Goal: Task Accomplishment & Management: Use online tool/utility

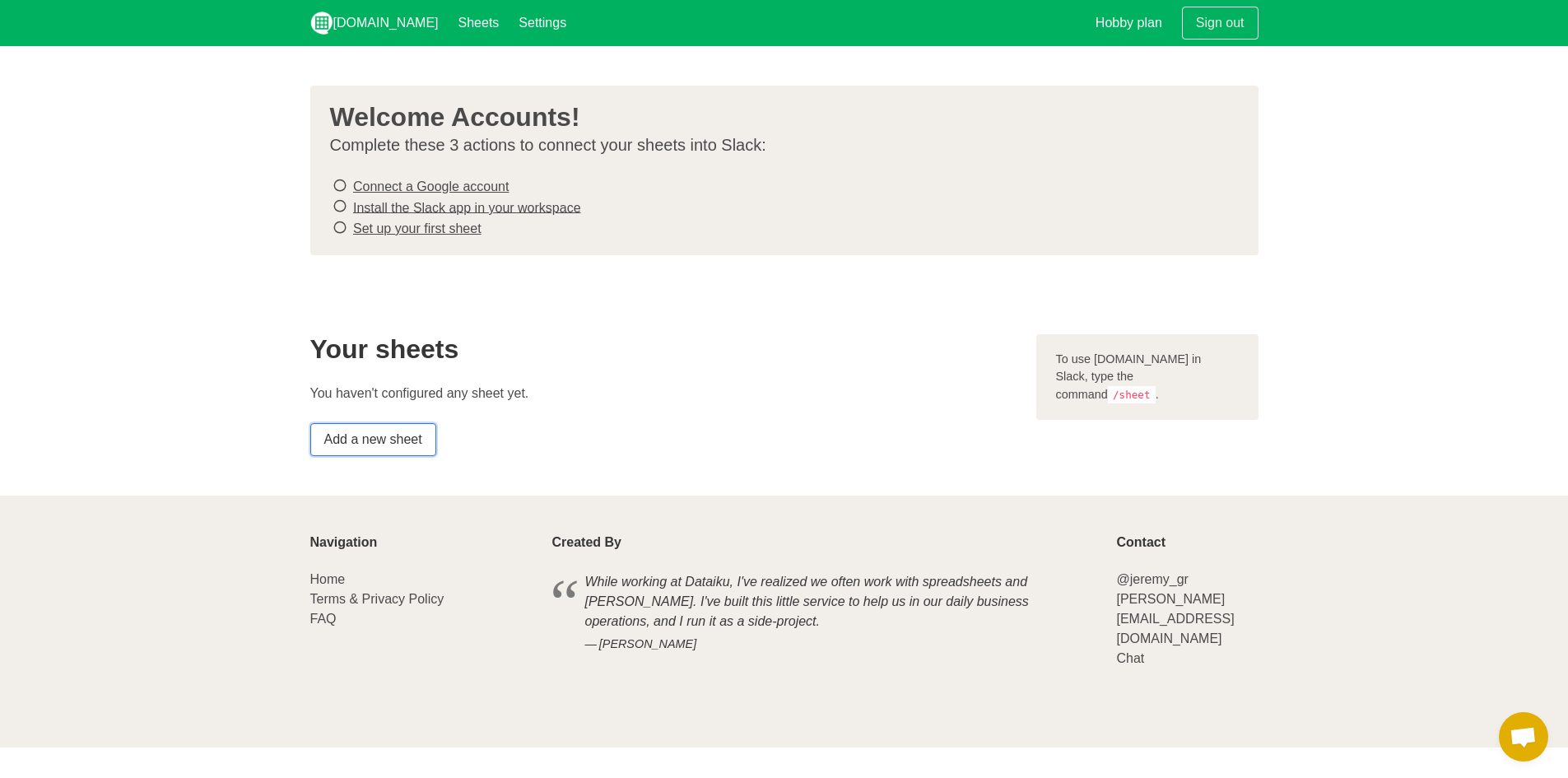
click at [403, 438] on link "Add a new sheet" at bounding box center [373, 440] width 126 height 33
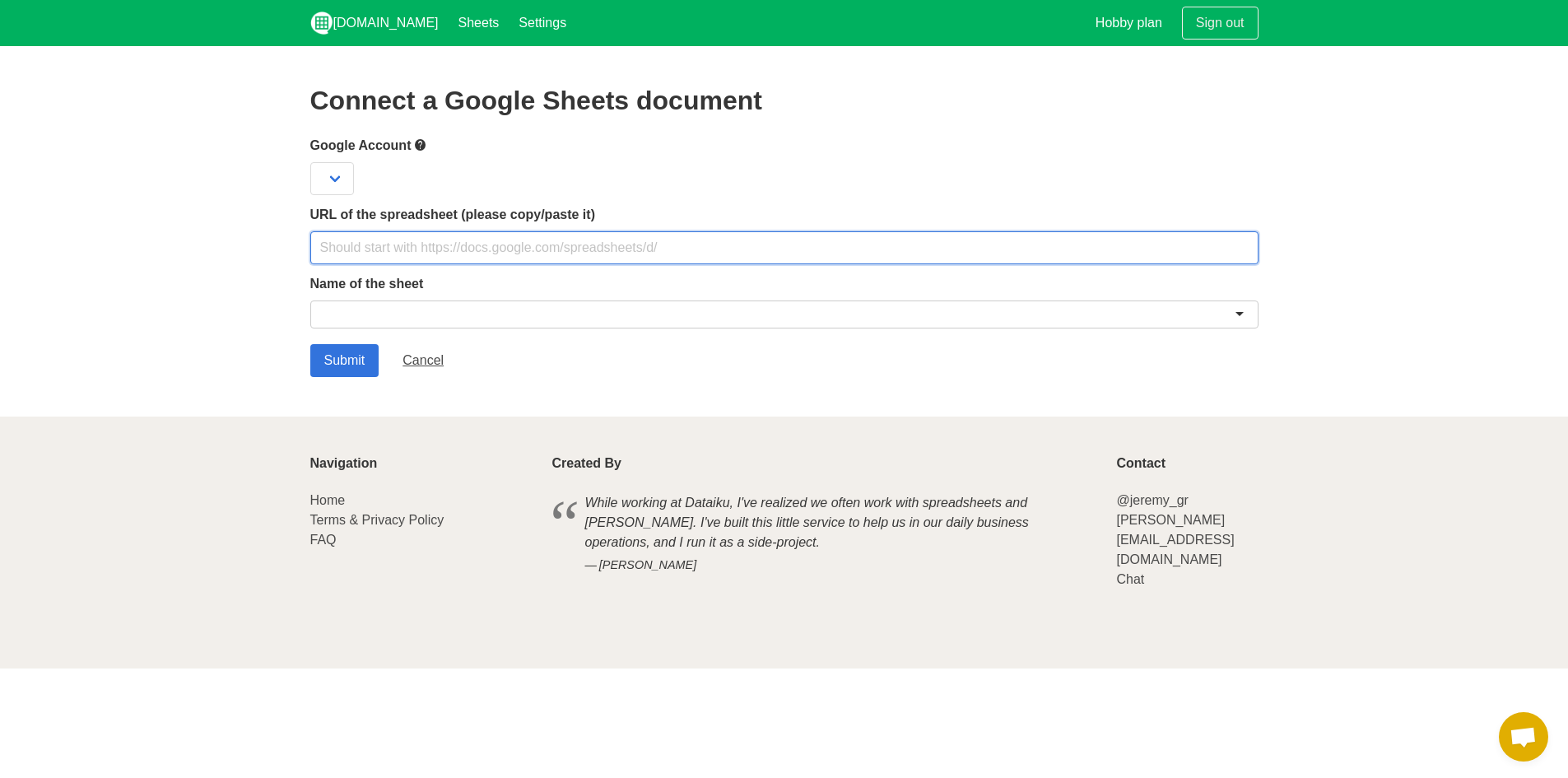
click at [448, 258] on input "text" at bounding box center [784, 248] width 948 height 33
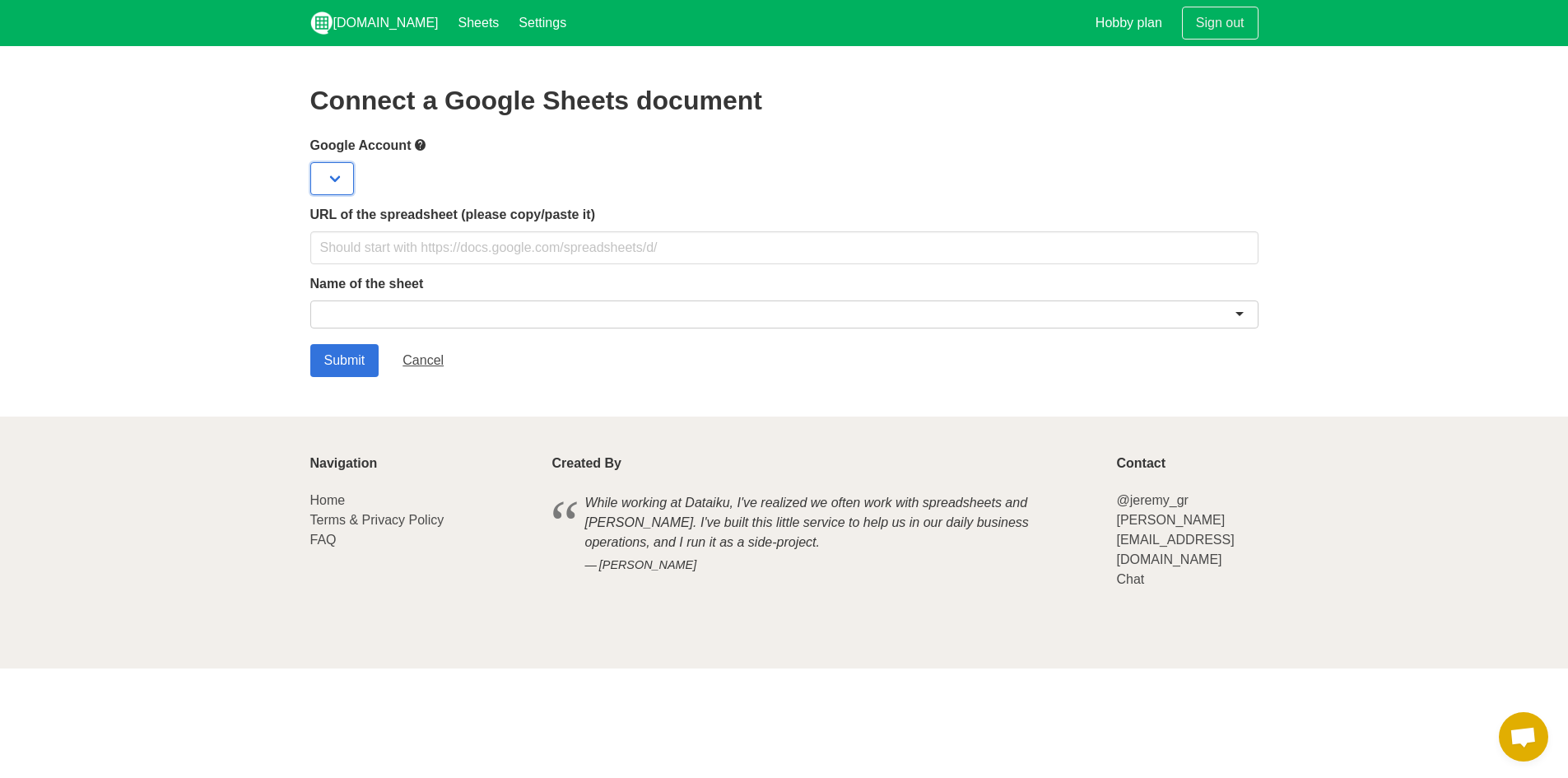
click at [342, 180] on select at bounding box center [332, 179] width 44 height 33
click at [348, 176] on select at bounding box center [332, 179] width 44 height 33
click at [335, 174] on select at bounding box center [332, 179] width 44 height 33
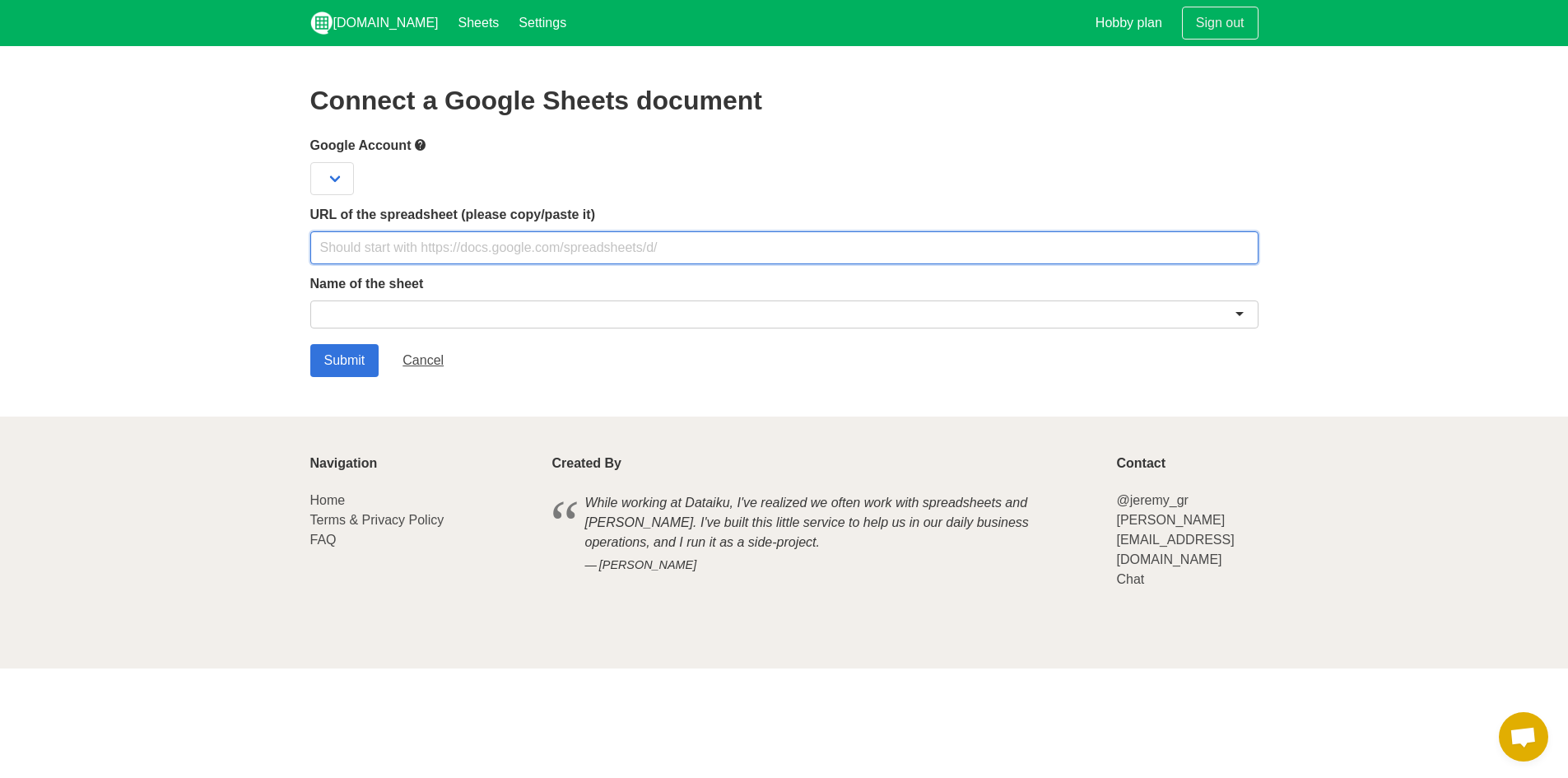
click at [621, 251] on input "text" at bounding box center [784, 248] width 948 height 33
paste input "https://docs.google.com/spreadsheets/d/1l5Pmf2NcqMS22ZEfK_k-D5tzMyaiJpjvnCbmEx1…"
type input "https://docs.google.com/spreadsheets/d/1l5Pmf2NcqMS22ZEfK_k-D5tzMyaiJpjvnCbmEx1…"
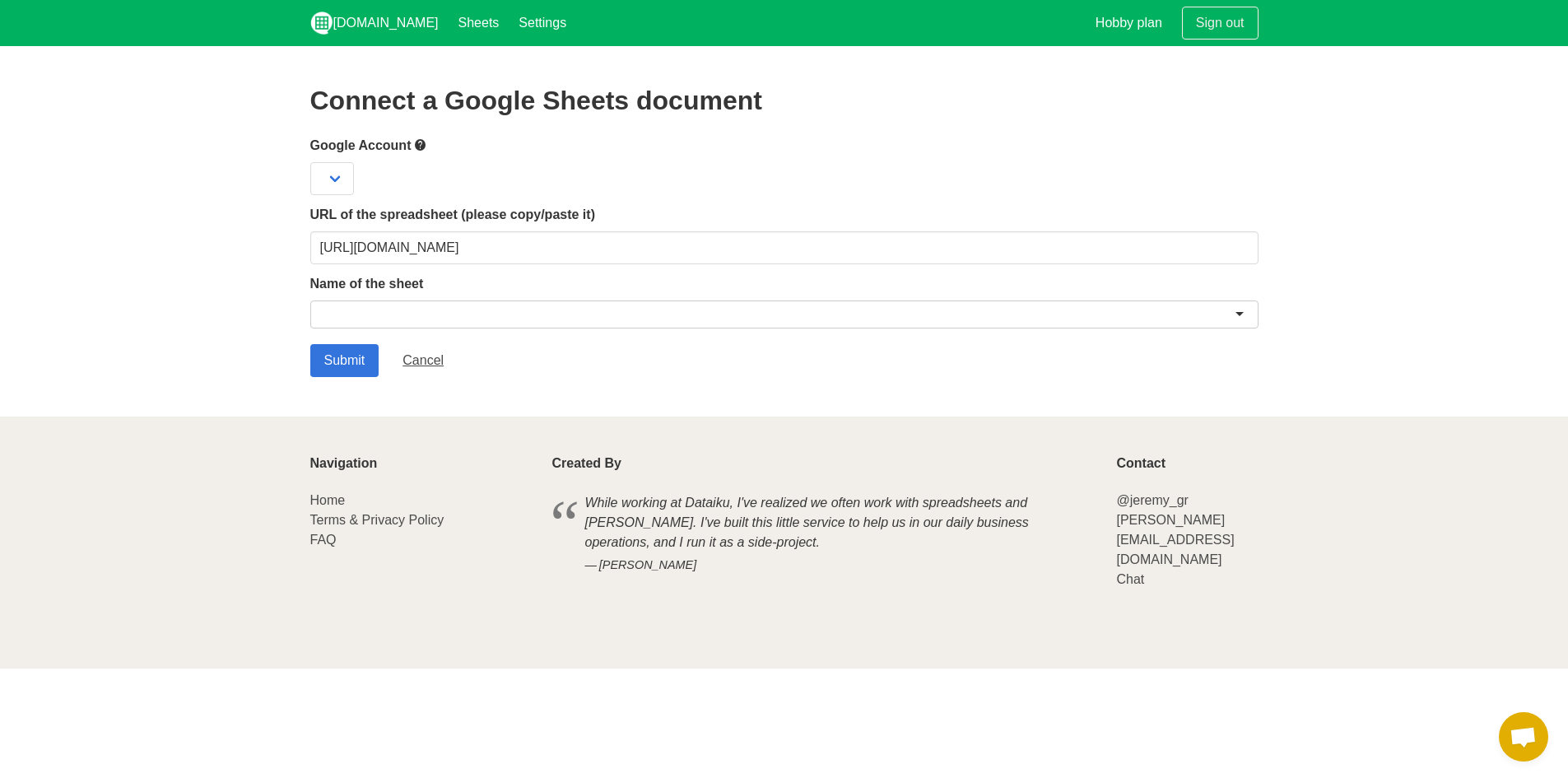
click at [618, 369] on div "Submit Cancel" at bounding box center [784, 360] width 948 height 33
click at [717, 309] on div at bounding box center [784, 315] width 948 height 28
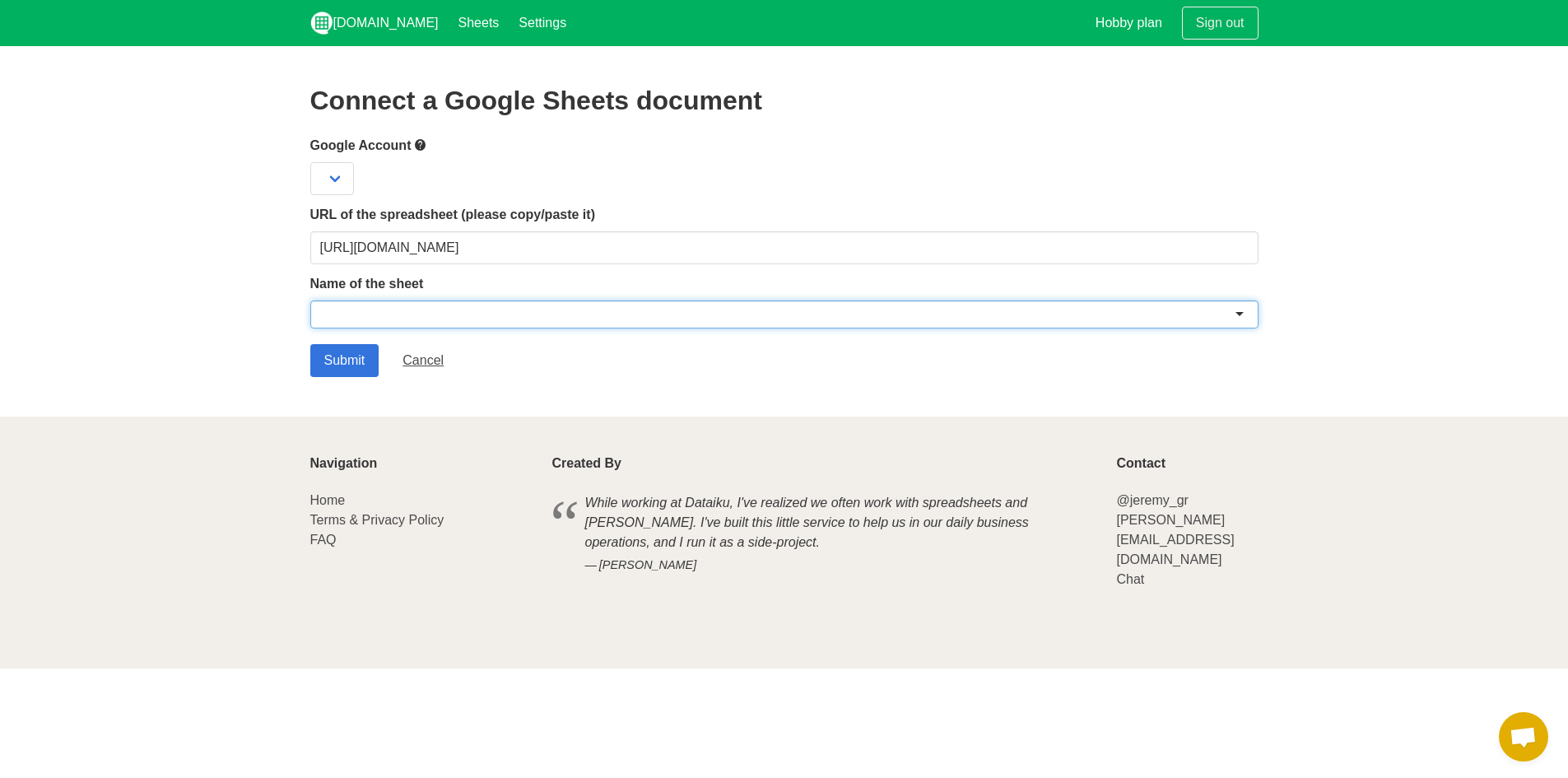
click at [1239, 310] on div at bounding box center [784, 315] width 948 height 28
click at [1239, 313] on div at bounding box center [784, 315] width 948 height 28
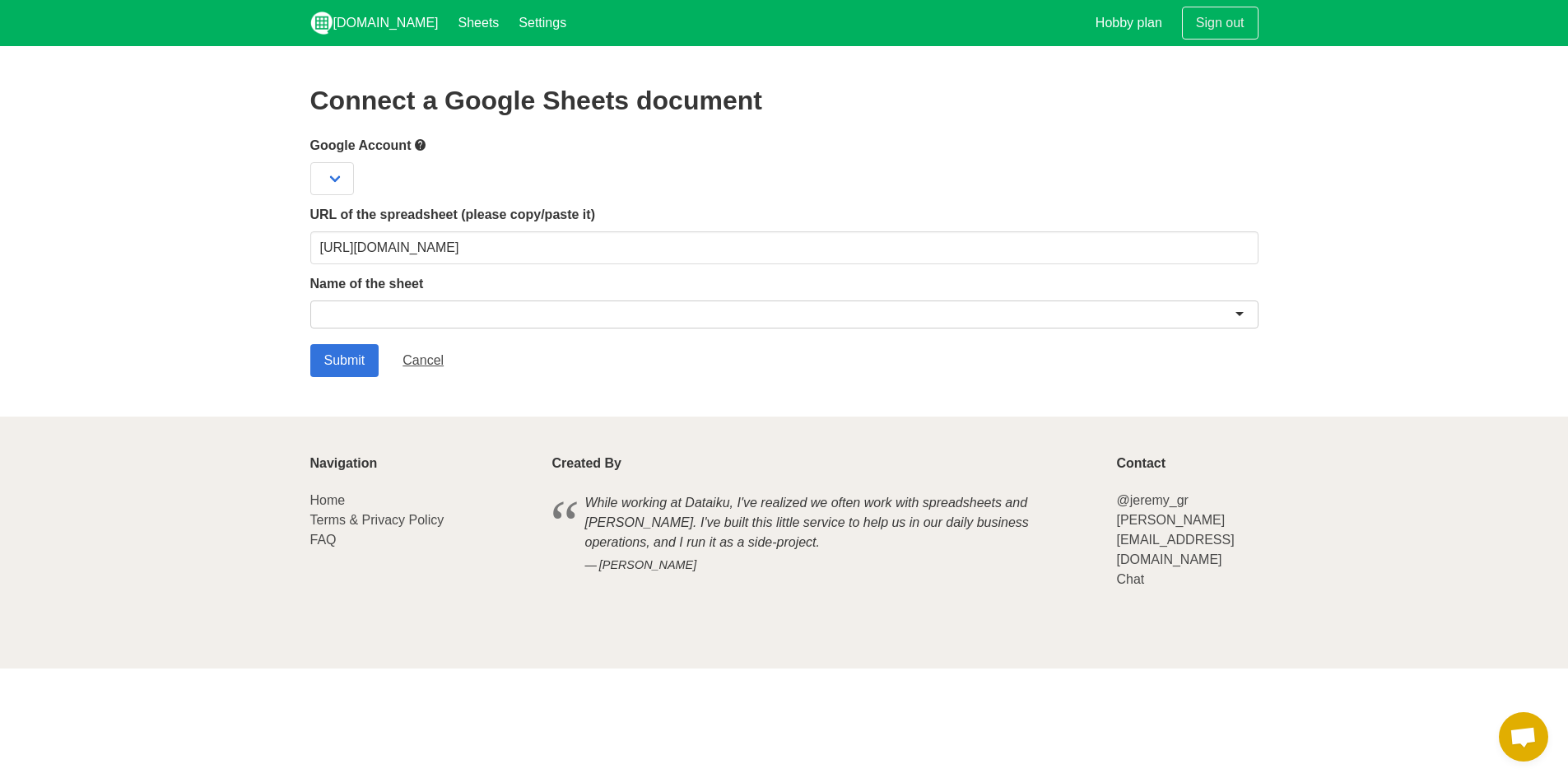
drag, startPoint x: 1048, startPoint y: 396, endPoint x: 945, endPoint y: 426, distance: 107.3
click at [1047, 397] on section "Connect a Google Sheets document Google Account URL of the spreadsheet (please …" at bounding box center [784, 232] width 1568 height 370
click at [341, 174] on select at bounding box center [332, 179] width 44 height 33
click at [342, 174] on select at bounding box center [332, 179] width 44 height 33
click at [341, 174] on select at bounding box center [332, 179] width 44 height 33
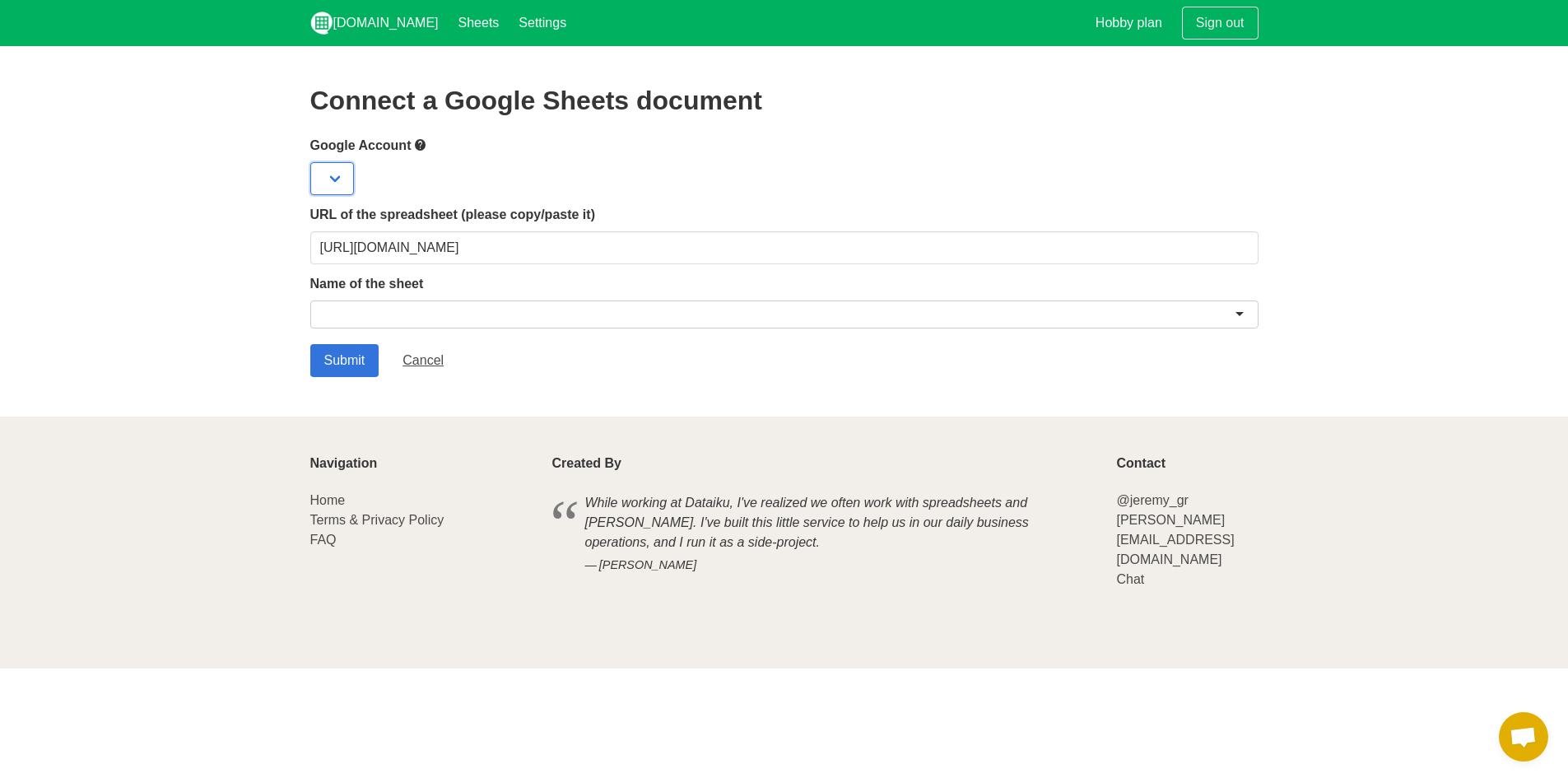
click at [338, 174] on select at bounding box center [332, 179] width 44 height 33
click at [1230, 313] on div at bounding box center [784, 315] width 948 height 28
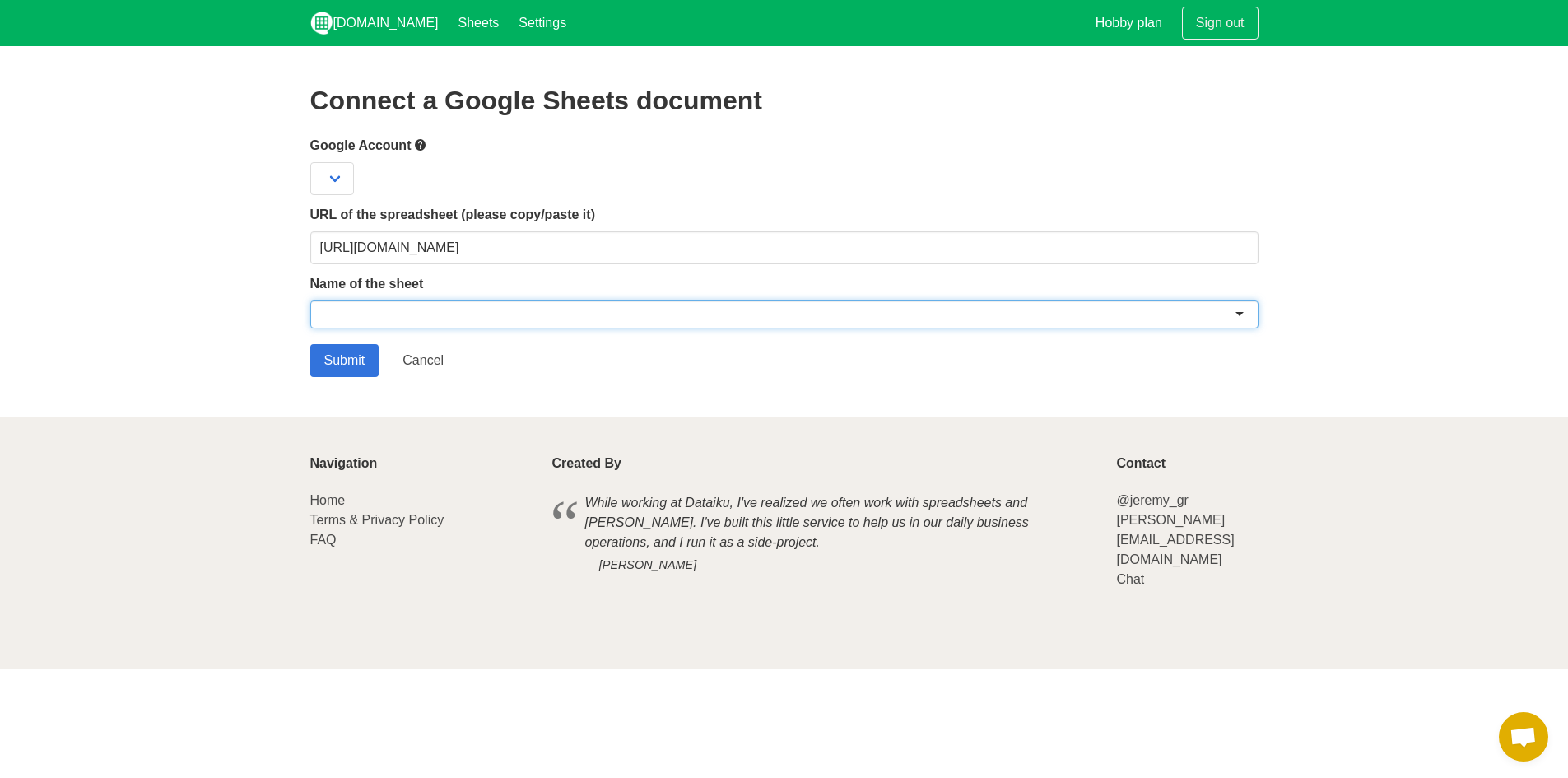
click at [1239, 314] on div at bounding box center [784, 315] width 948 height 28
click at [361, 369] on input "Submit" at bounding box center [345, 360] width 69 height 33
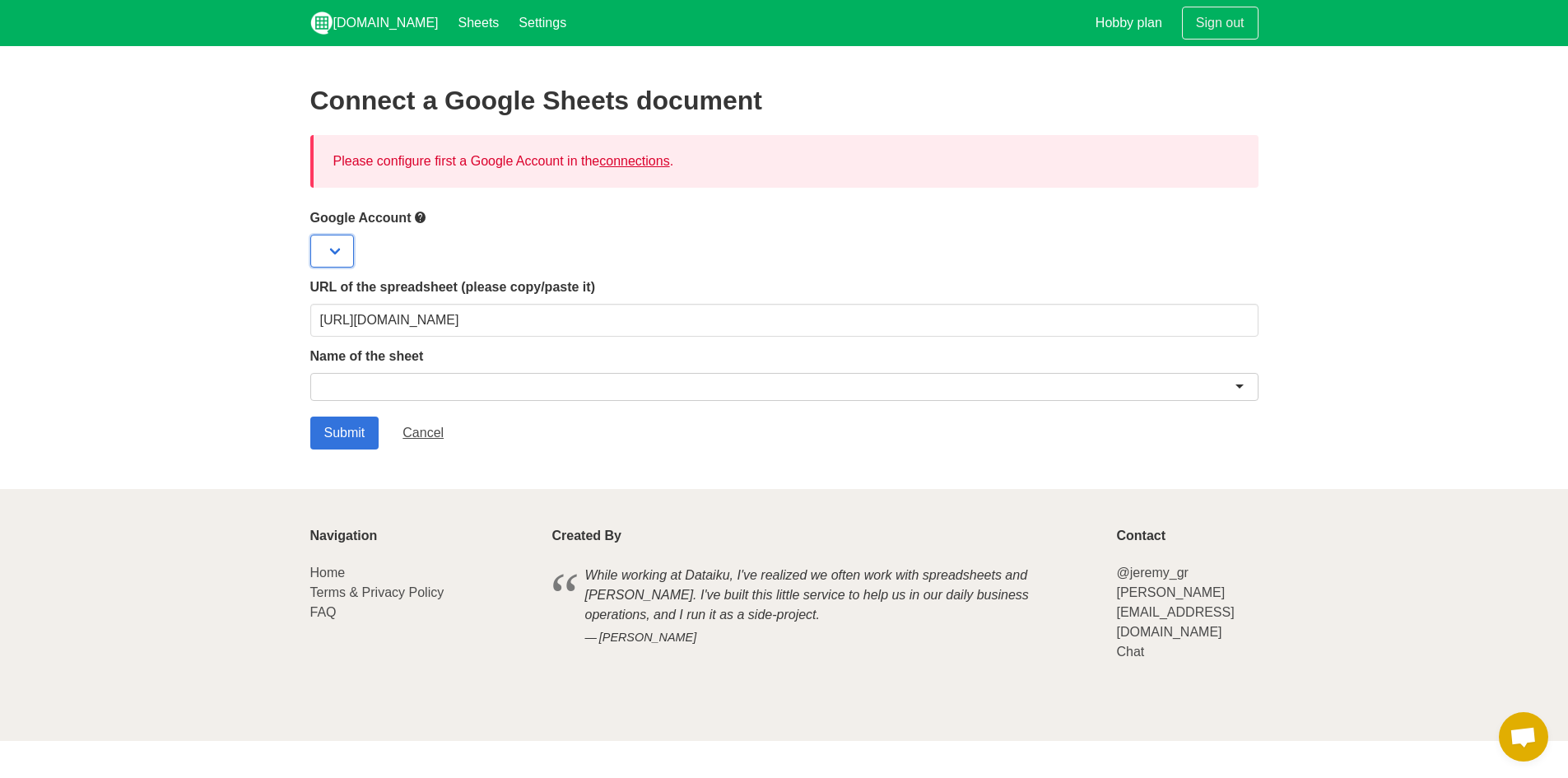
click at [341, 254] on select at bounding box center [332, 251] width 44 height 33
click at [642, 163] on link "connections" at bounding box center [634, 161] width 70 height 14
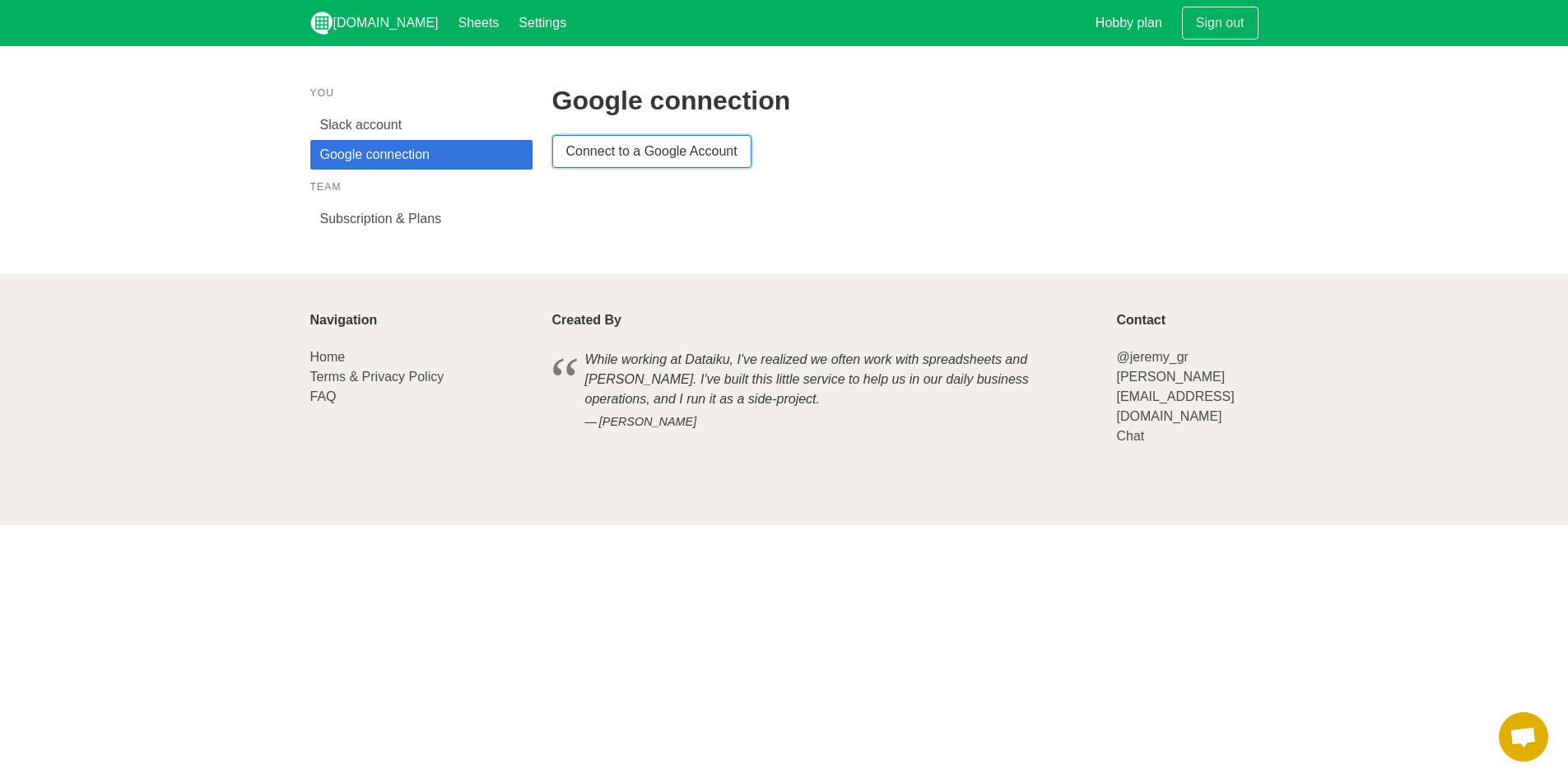
click at [693, 159] on link "Connect to a Google Account" at bounding box center [652, 151] width 200 height 33
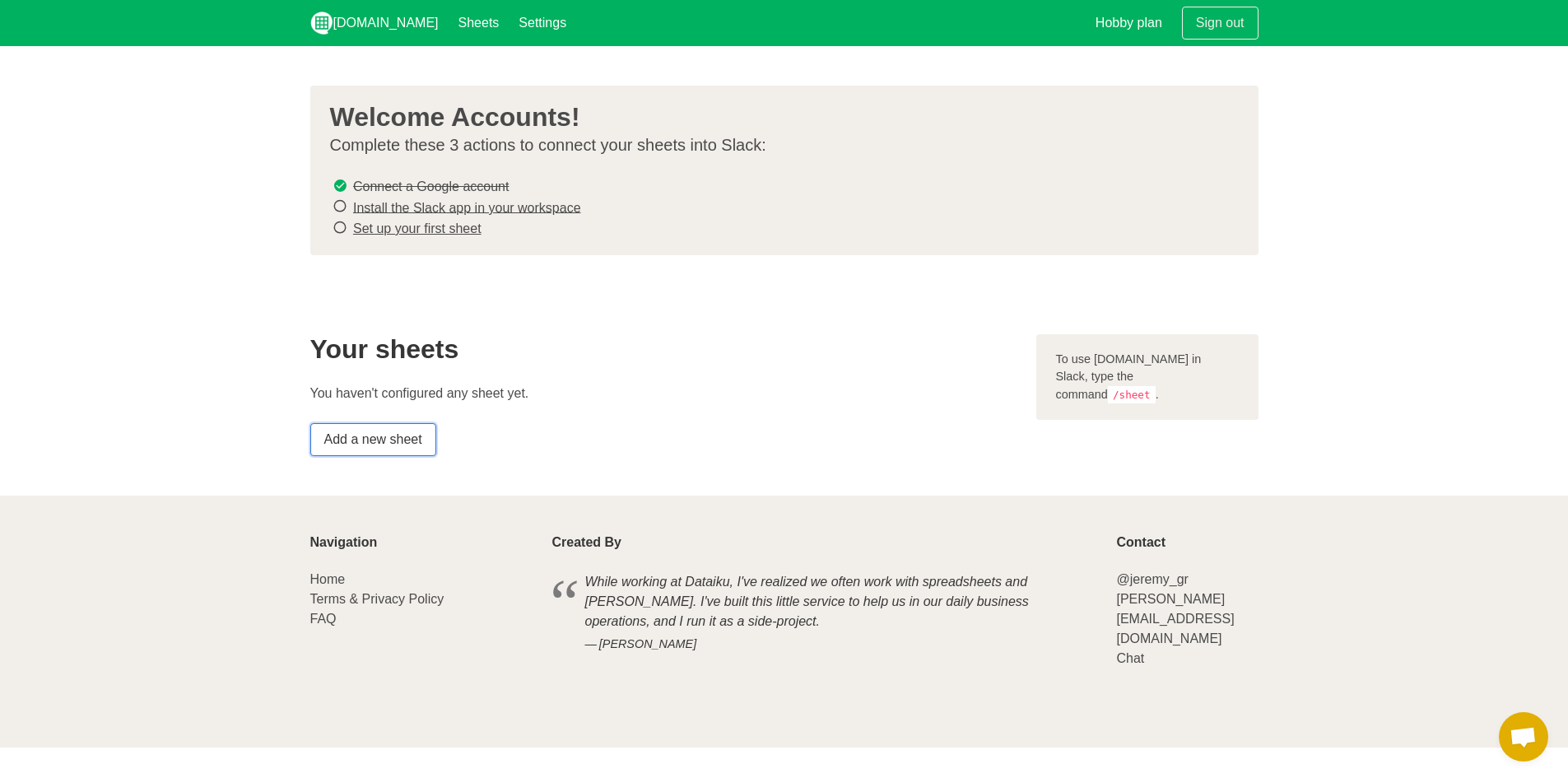
click at [378, 448] on link "Add a new sheet" at bounding box center [373, 440] width 126 height 33
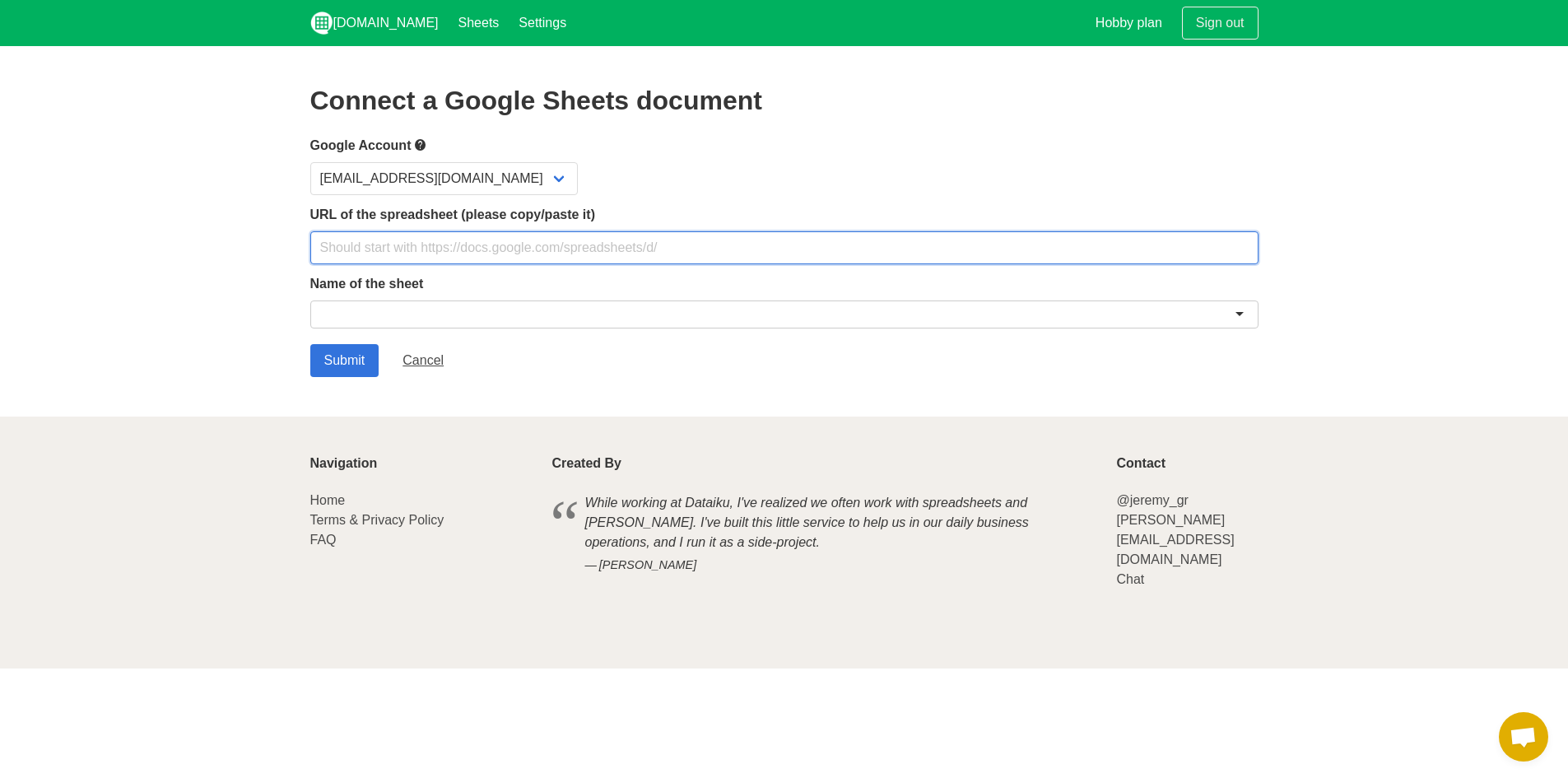
click at [431, 246] on input "text" at bounding box center [784, 248] width 948 height 33
type input "[URL][DOMAIN_NAME]"
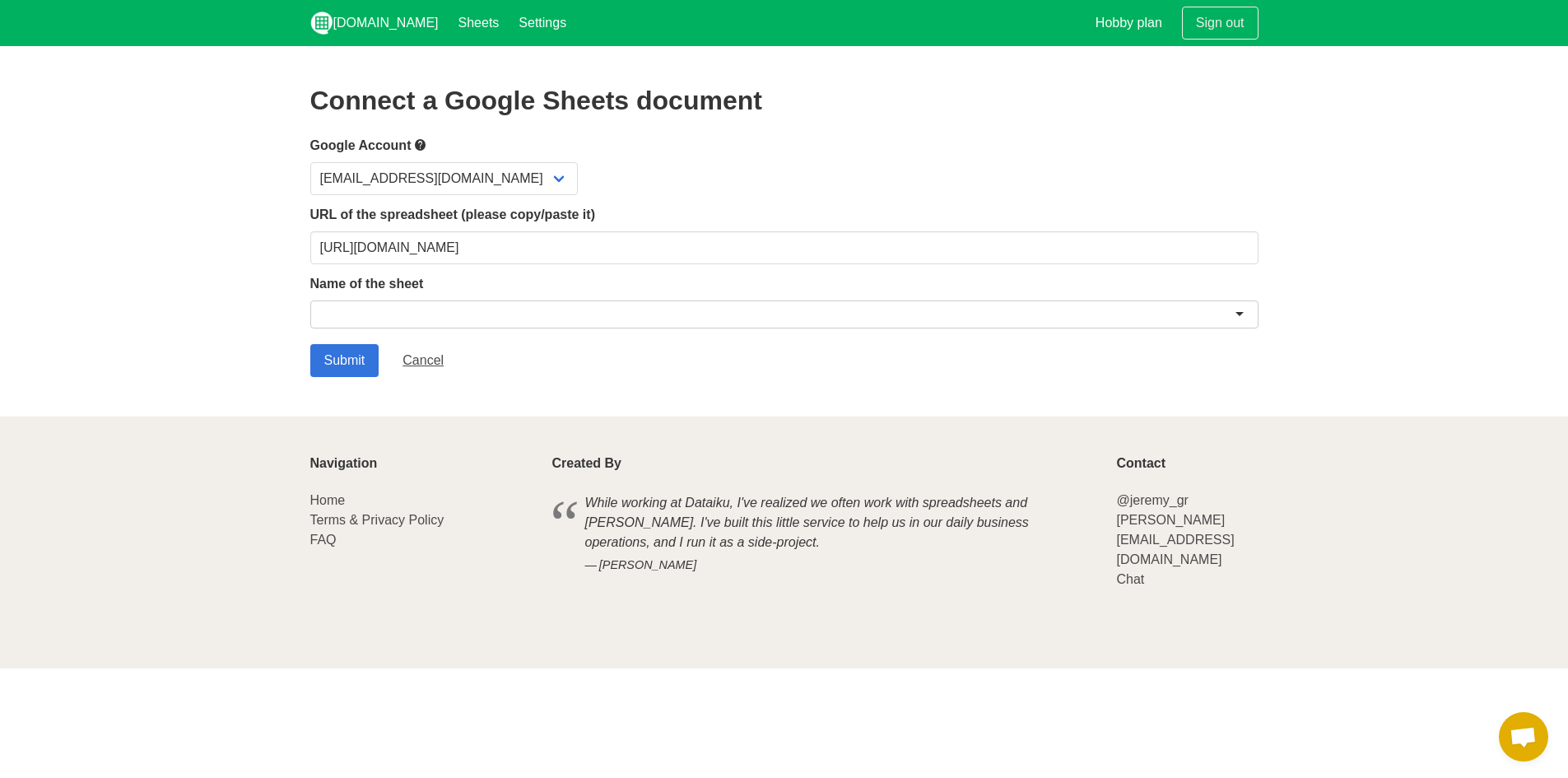
click at [420, 310] on div at bounding box center [784, 315] width 948 height 28
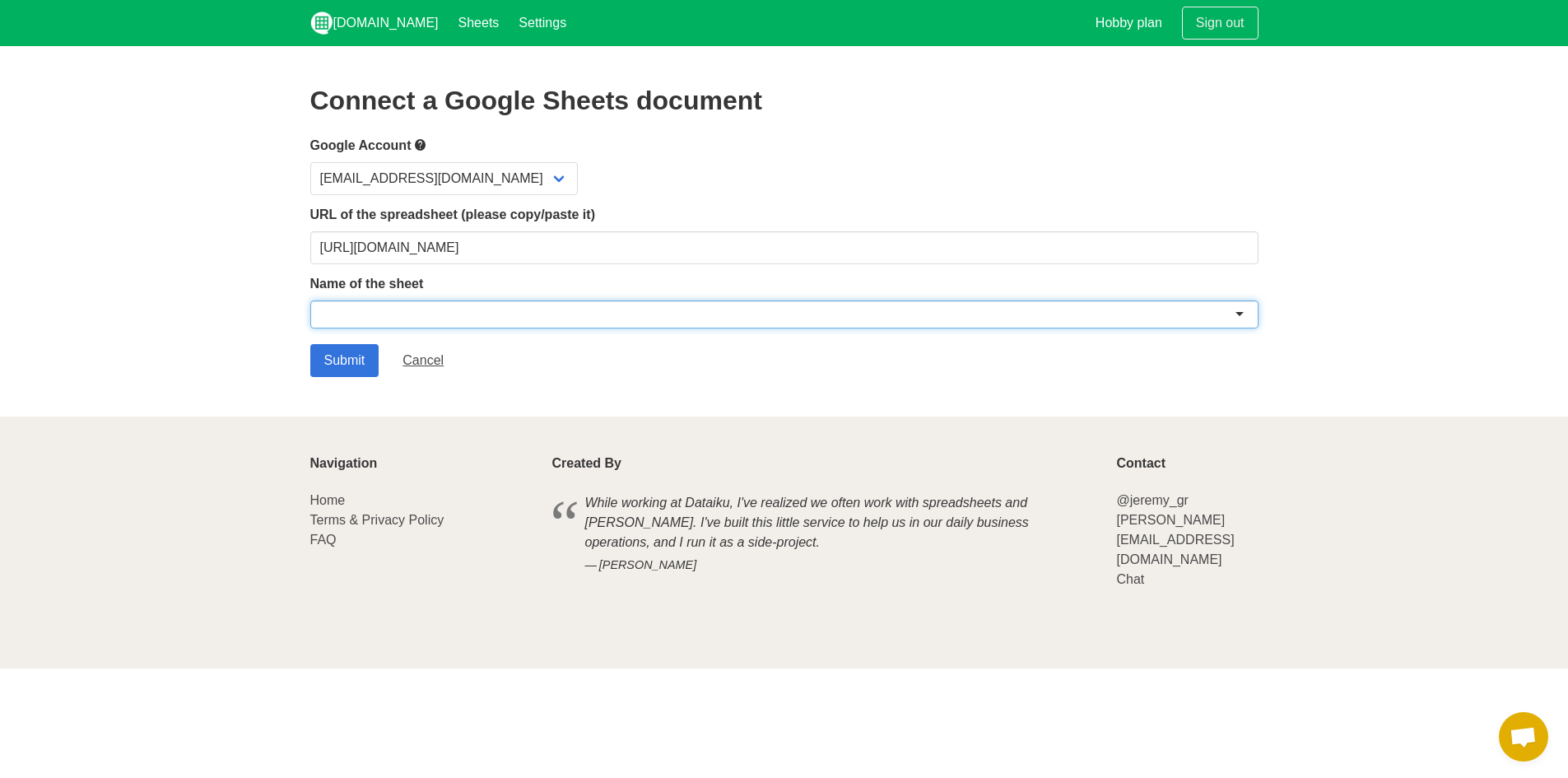
click at [1236, 316] on div at bounding box center [784, 315] width 948 height 28
click at [1238, 314] on div at bounding box center [784, 315] width 948 height 28
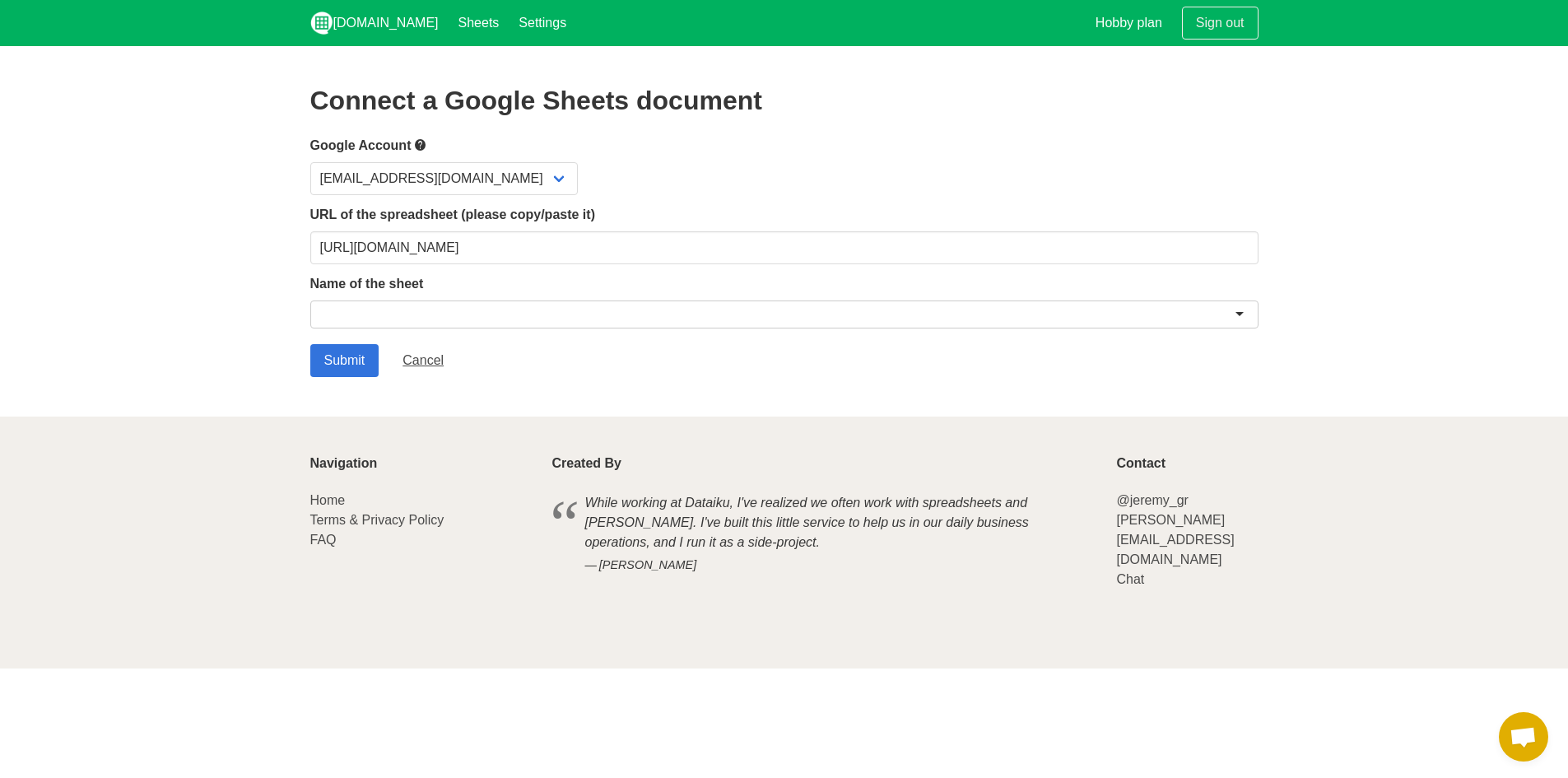
click at [652, 381] on section "Connect a Google Sheets document Google Account m99chy@googlemail.com URL of th…" at bounding box center [784, 232] width 1568 height 370
click at [498, 171] on select "[EMAIL_ADDRESS][DOMAIN_NAME]" at bounding box center [444, 179] width 268 height 33
click at [310, 162] on select "[EMAIL_ADDRESS][DOMAIN_NAME]" at bounding box center [444, 179] width 268 height 33
click at [592, 270] on form "Google Account m99chy@googlemail.com URL of the spreadsheet (please copy/paste …" at bounding box center [784, 256] width 948 height 243
click at [365, 358] on input "Submit" at bounding box center [345, 360] width 69 height 33
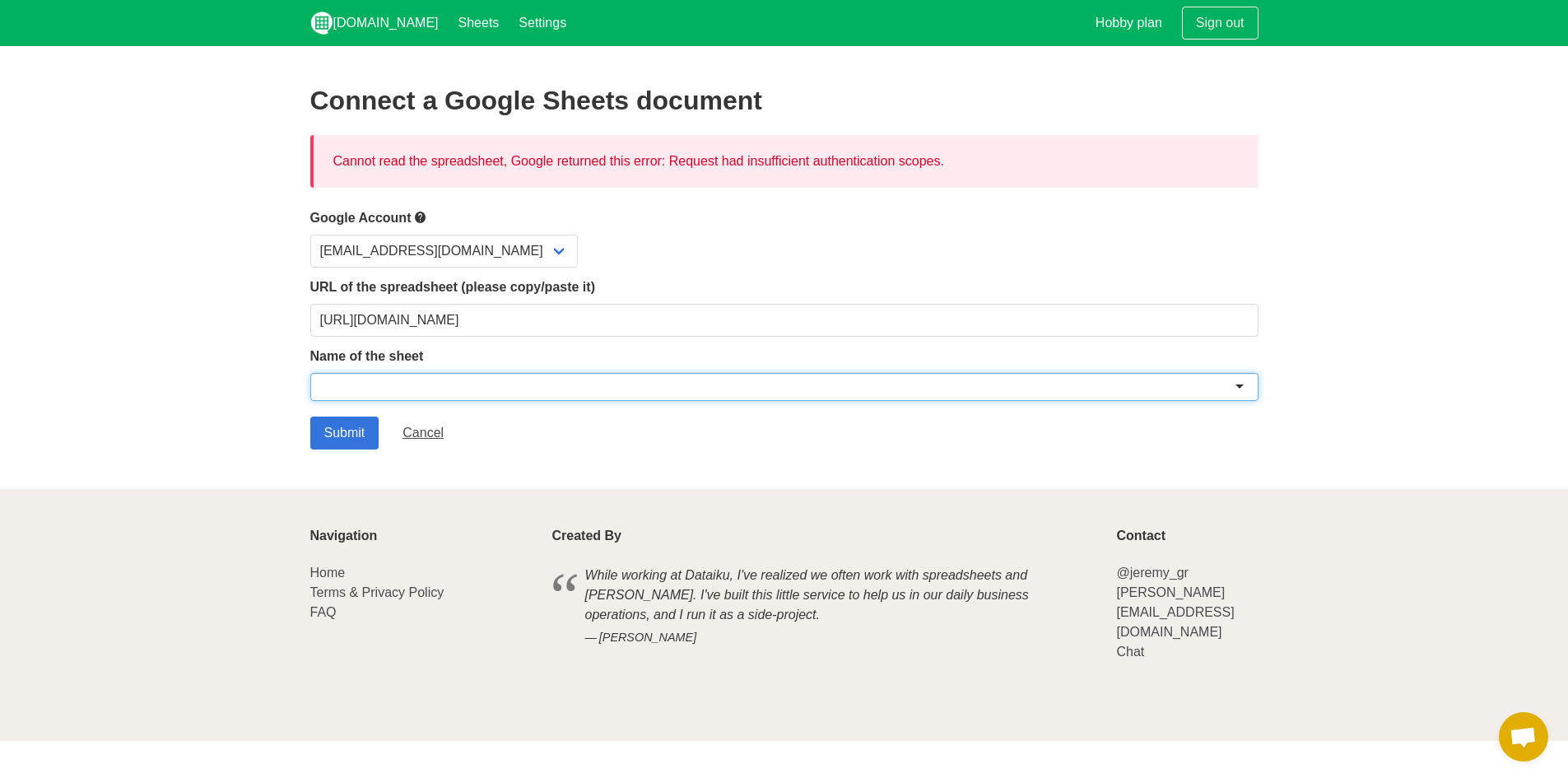
click at [449, 383] on div at bounding box center [784, 387] width 948 height 28
click at [489, 262] on select "[EMAIL_ADDRESS][DOMAIN_NAME]" at bounding box center [444, 251] width 268 height 33
click at [310, 234] on select "[EMAIL_ADDRESS][DOMAIN_NAME]" at bounding box center [444, 251] width 268 height 33
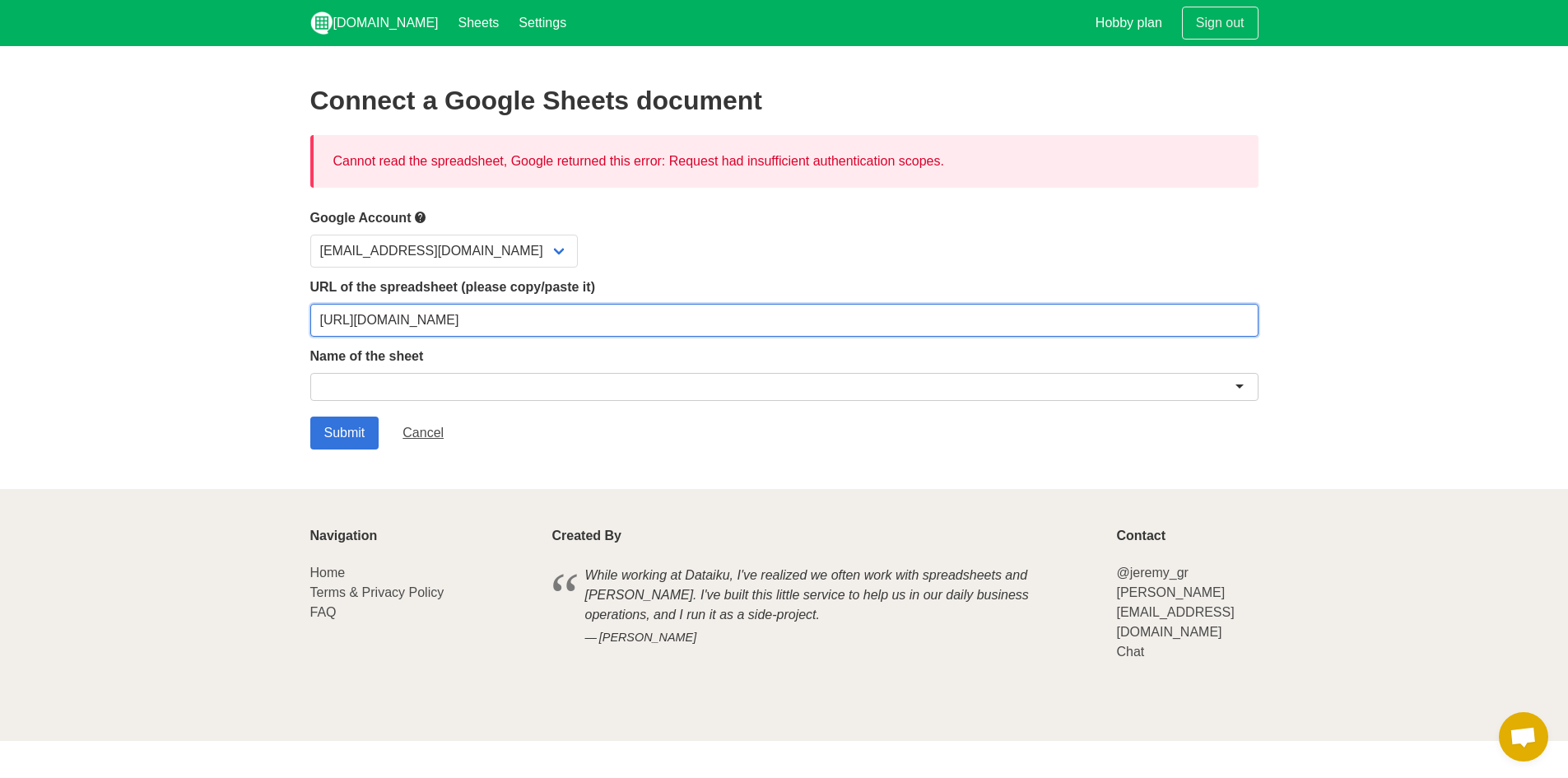
click at [530, 316] on input "[URL][DOMAIN_NAME]" at bounding box center [784, 320] width 948 height 33
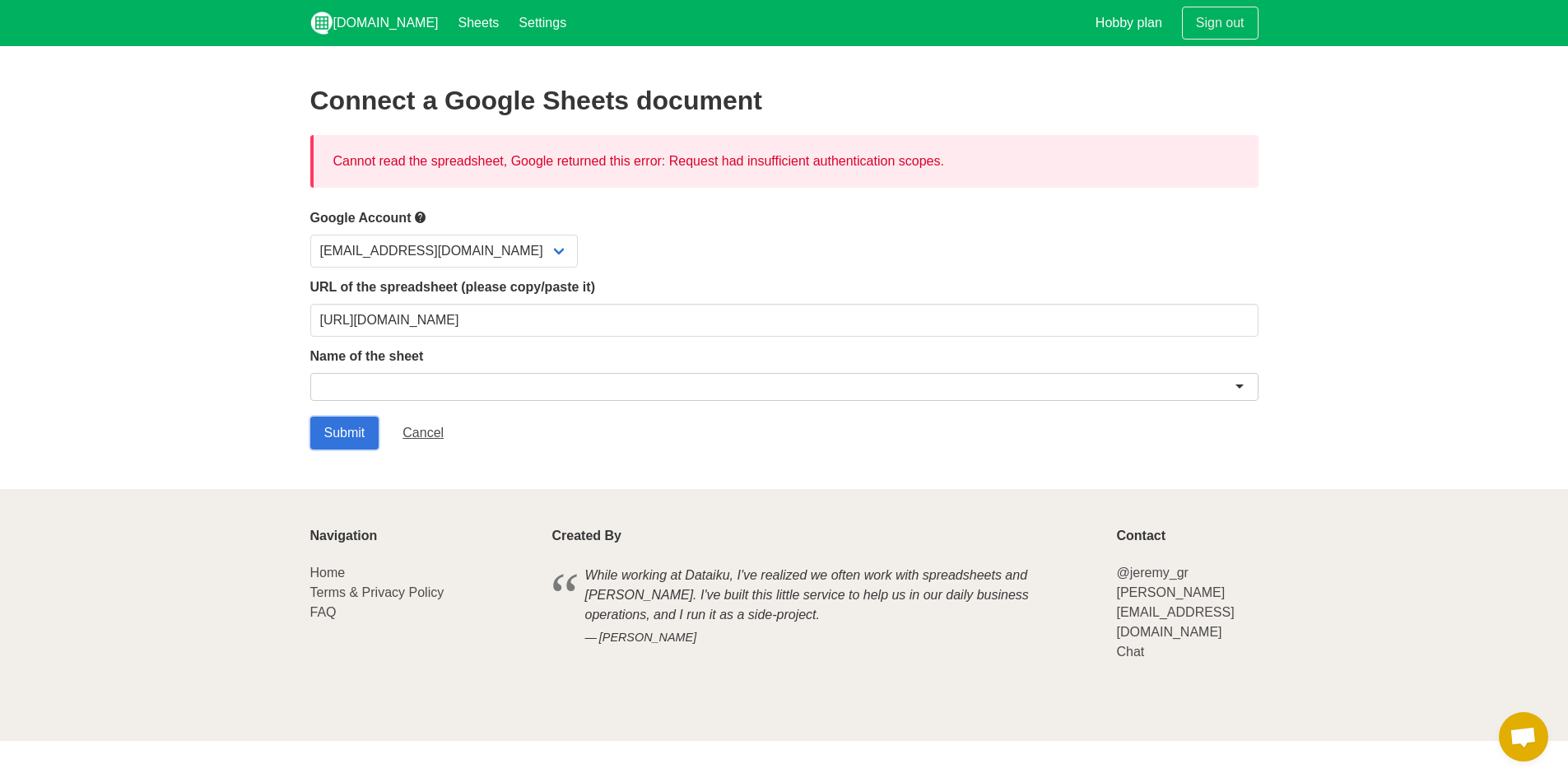
click at [362, 428] on input "Submit" at bounding box center [345, 433] width 69 height 33
click at [509, 15] on link "Settings" at bounding box center [542, 23] width 67 height 47
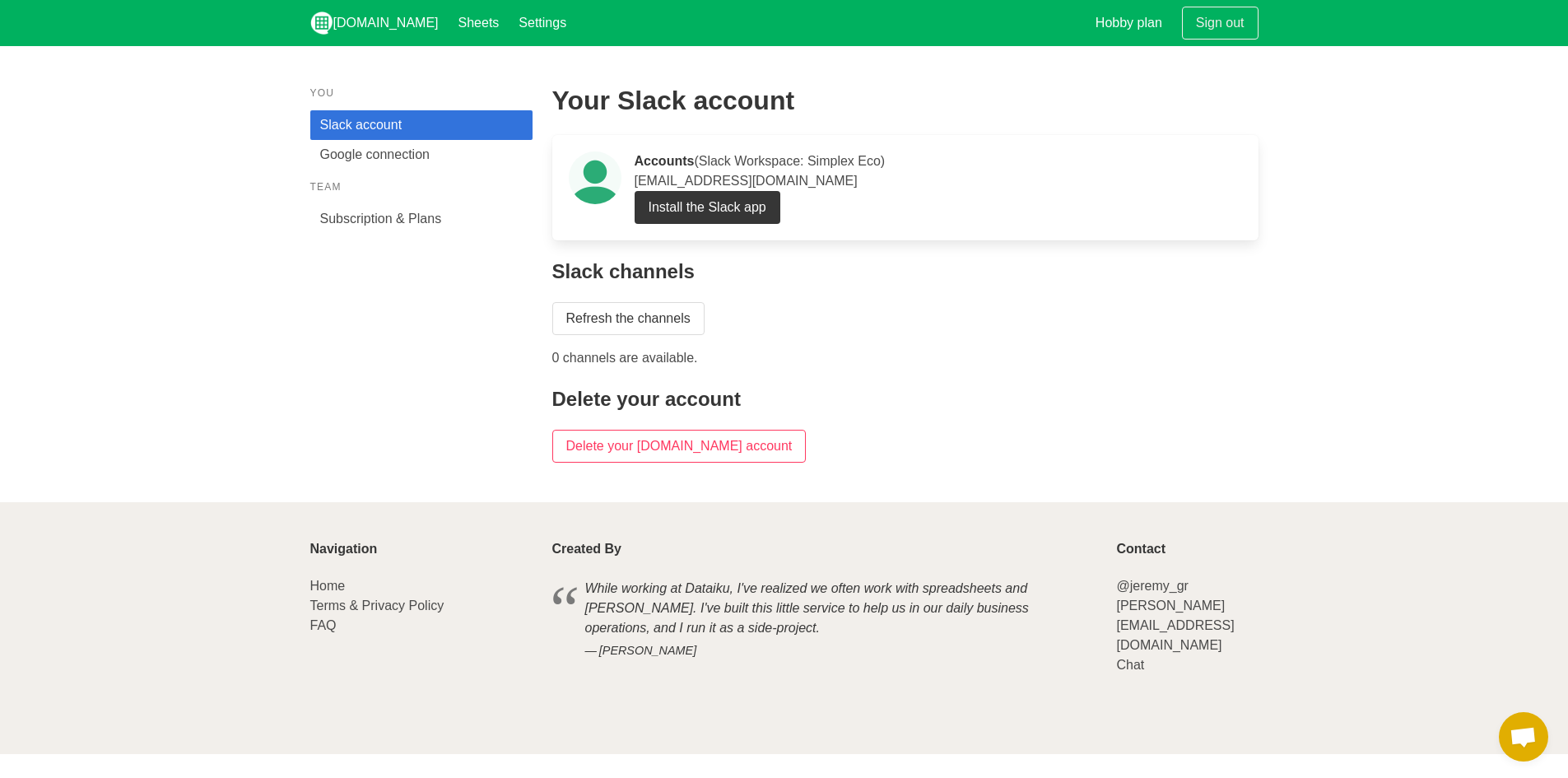
click at [428, 156] on link "Google connection" at bounding box center [421, 155] width 222 height 30
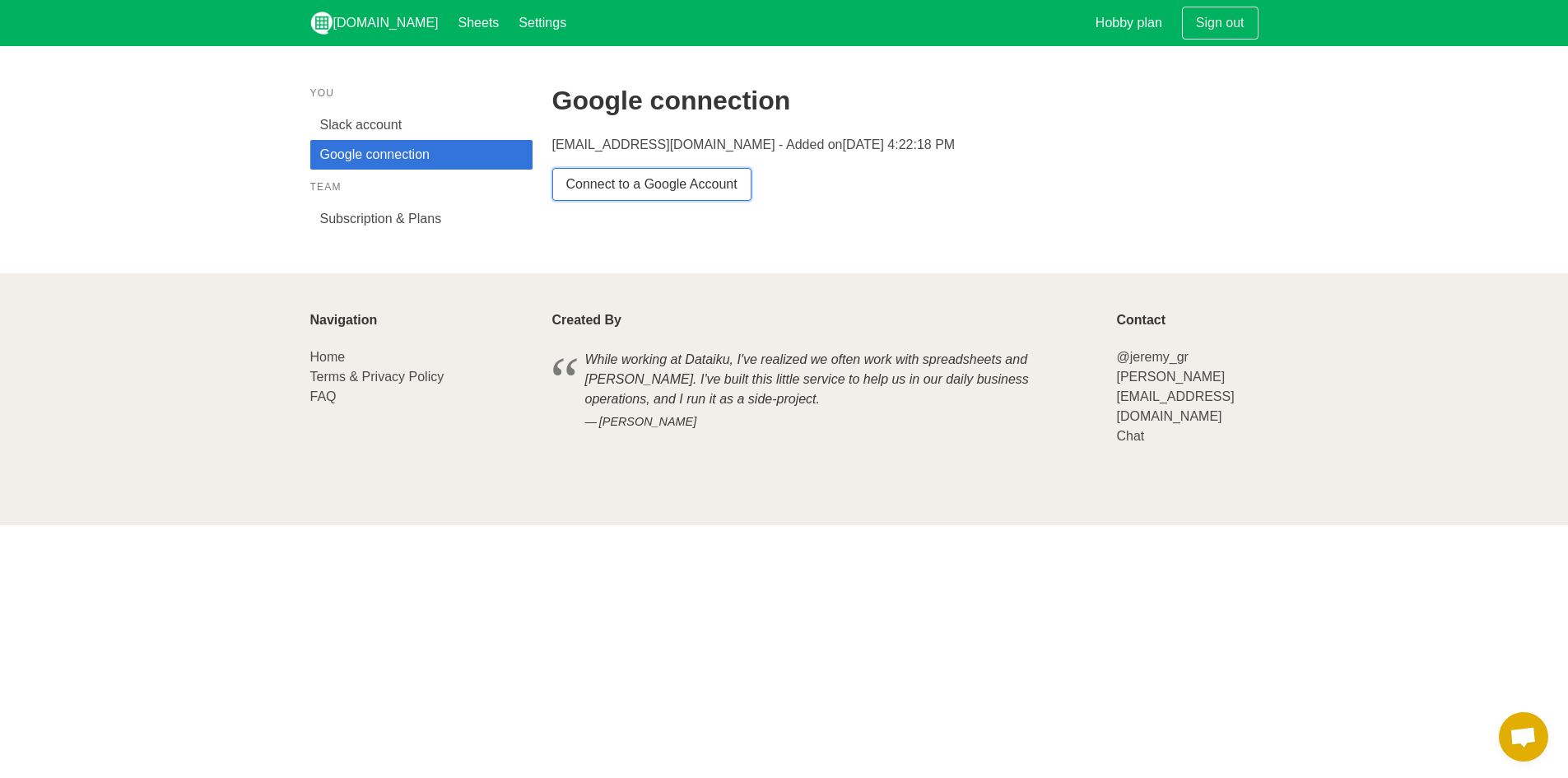
click at [632, 188] on link "Connect to a Google Account" at bounding box center [652, 184] width 200 height 33
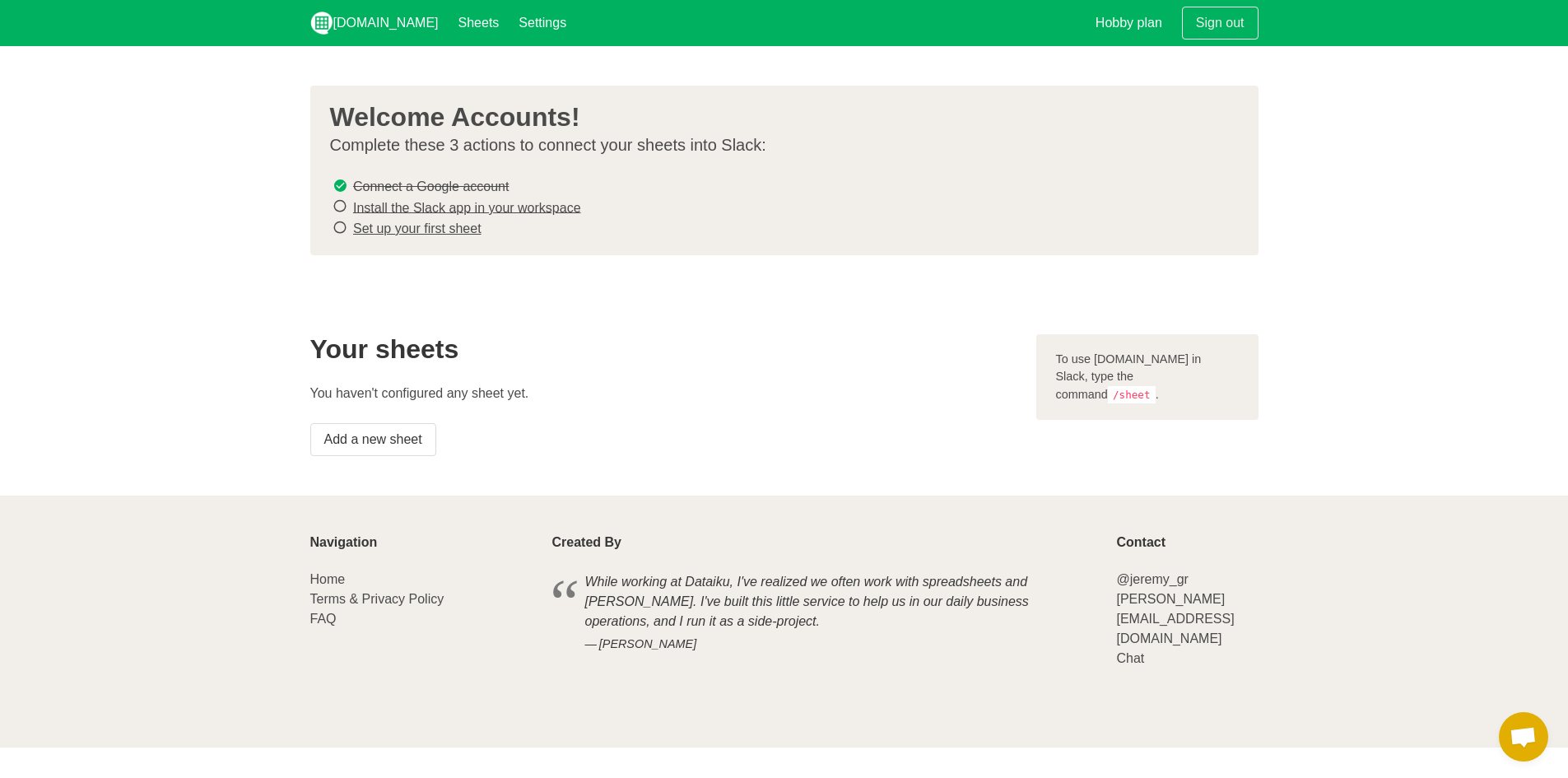
click at [459, 207] on link "Install the Slack app in your workspace" at bounding box center [467, 206] width 228 height 14
click at [431, 222] on link "Set up your first sheet" at bounding box center [417, 228] width 129 height 14
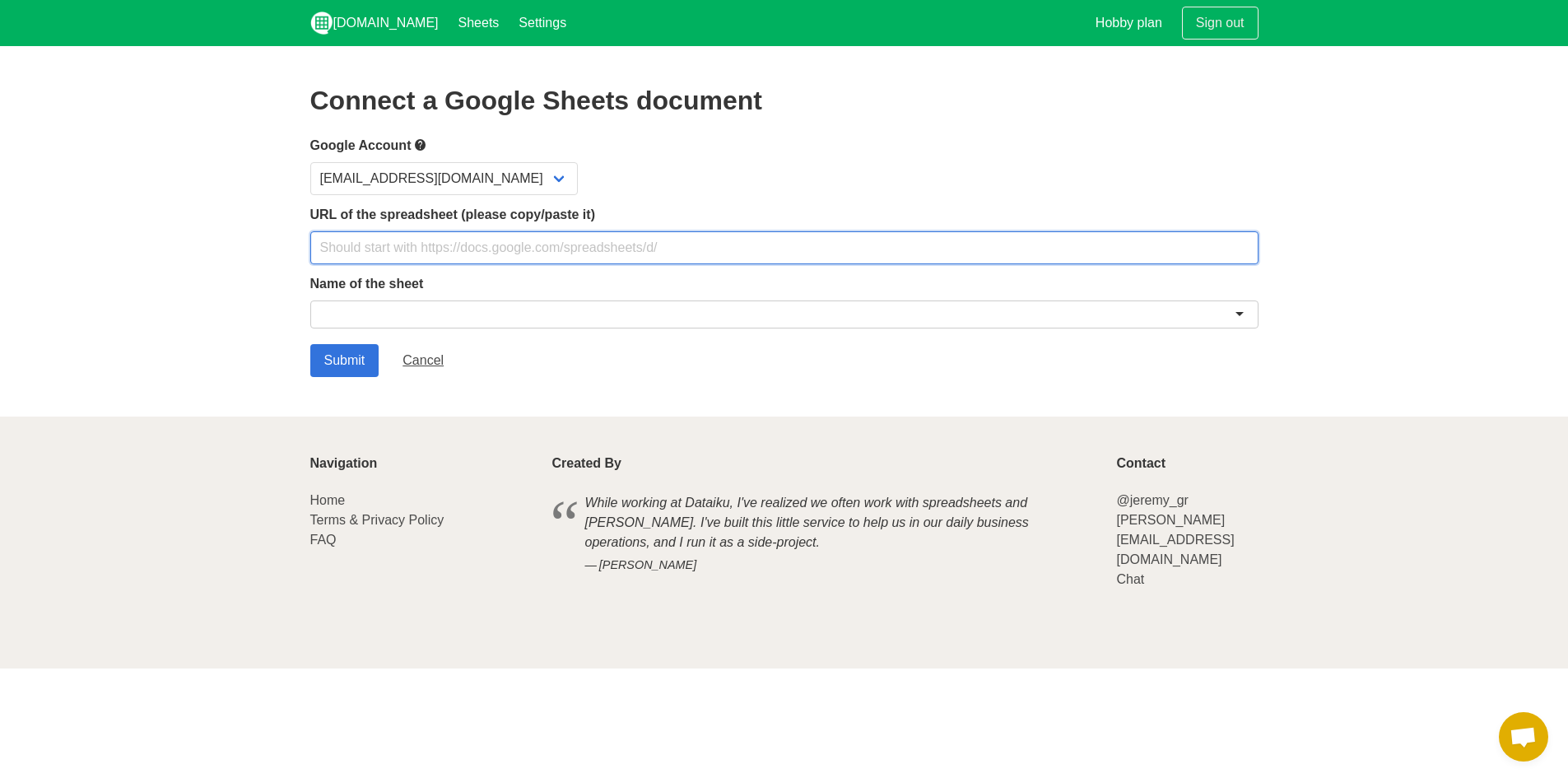
click at [523, 261] on input "text" at bounding box center [784, 248] width 948 height 33
type input "https://docs.google.com/spreadsheets/d/1l5Pmf2NcqMS22ZEfK_k-D5tzMyaiJpjvnCbmEx1…"
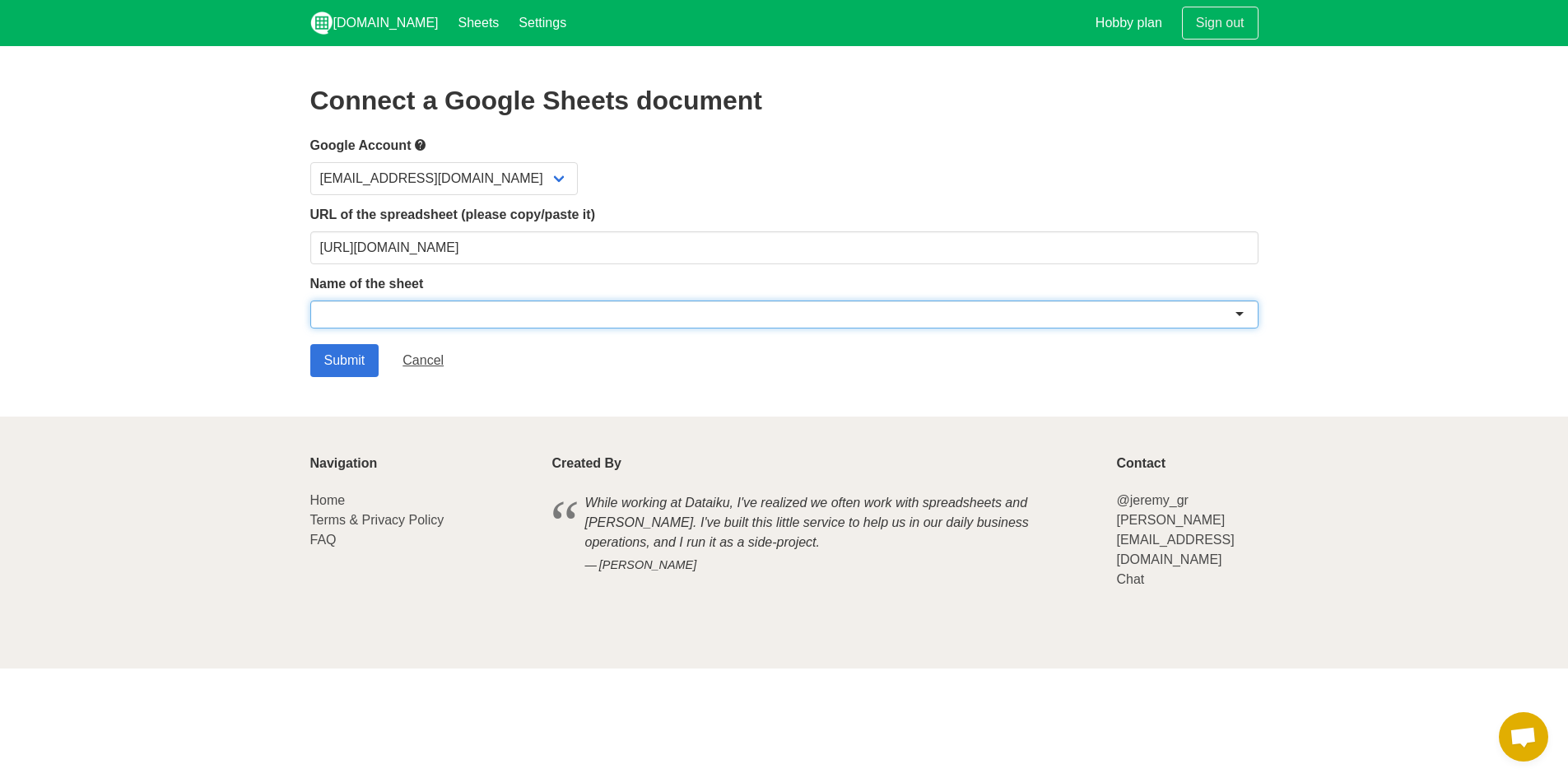
click at [599, 313] on div at bounding box center [784, 315] width 948 height 28
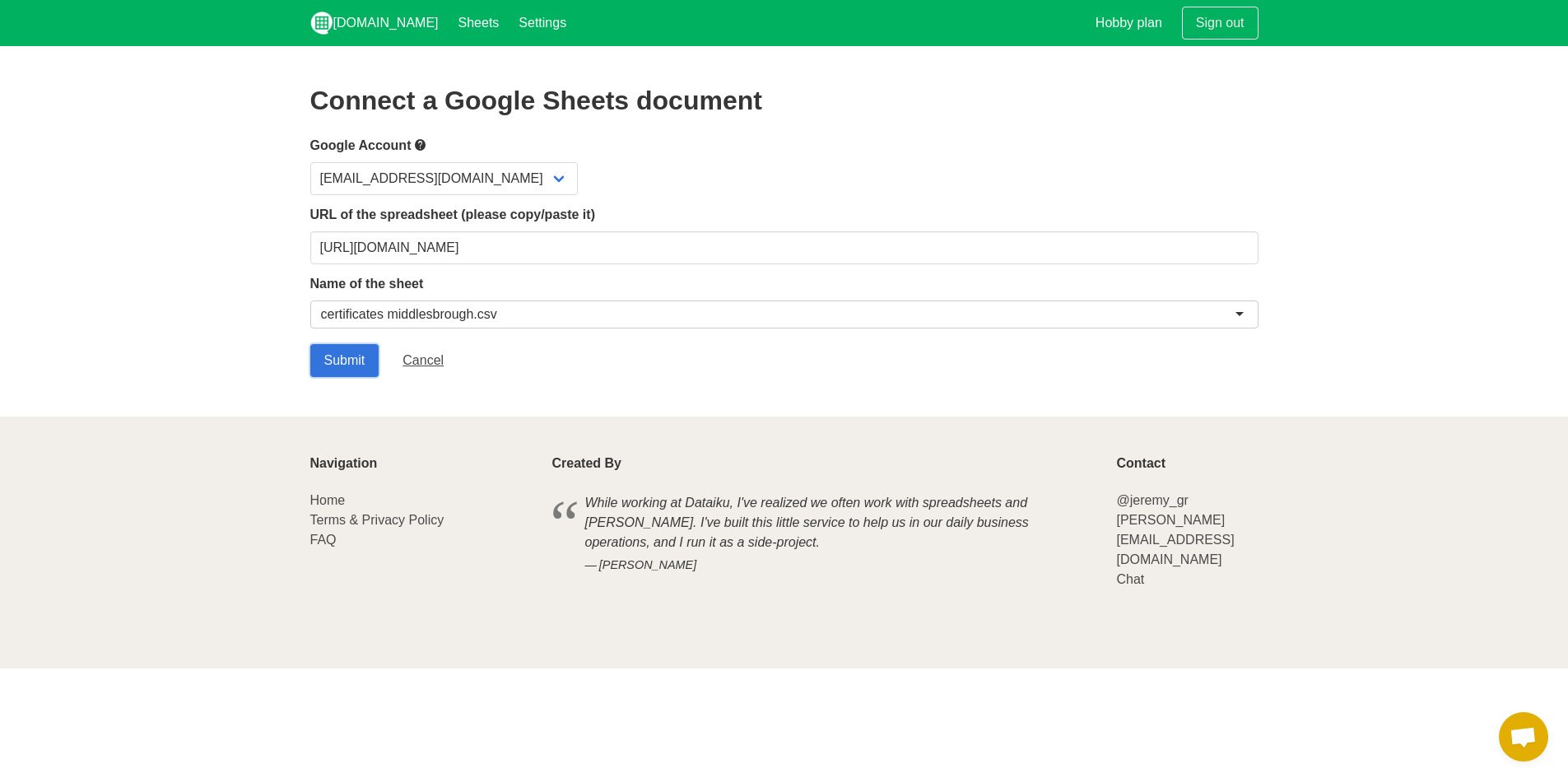
click at [360, 360] on input "Submit" at bounding box center [345, 360] width 69 height 33
click at [343, 363] on input "Submit" at bounding box center [345, 360] width 69 height 33
click at [353, 357] on input "Submit" at bounding box center [345, 360] width 69 height 33
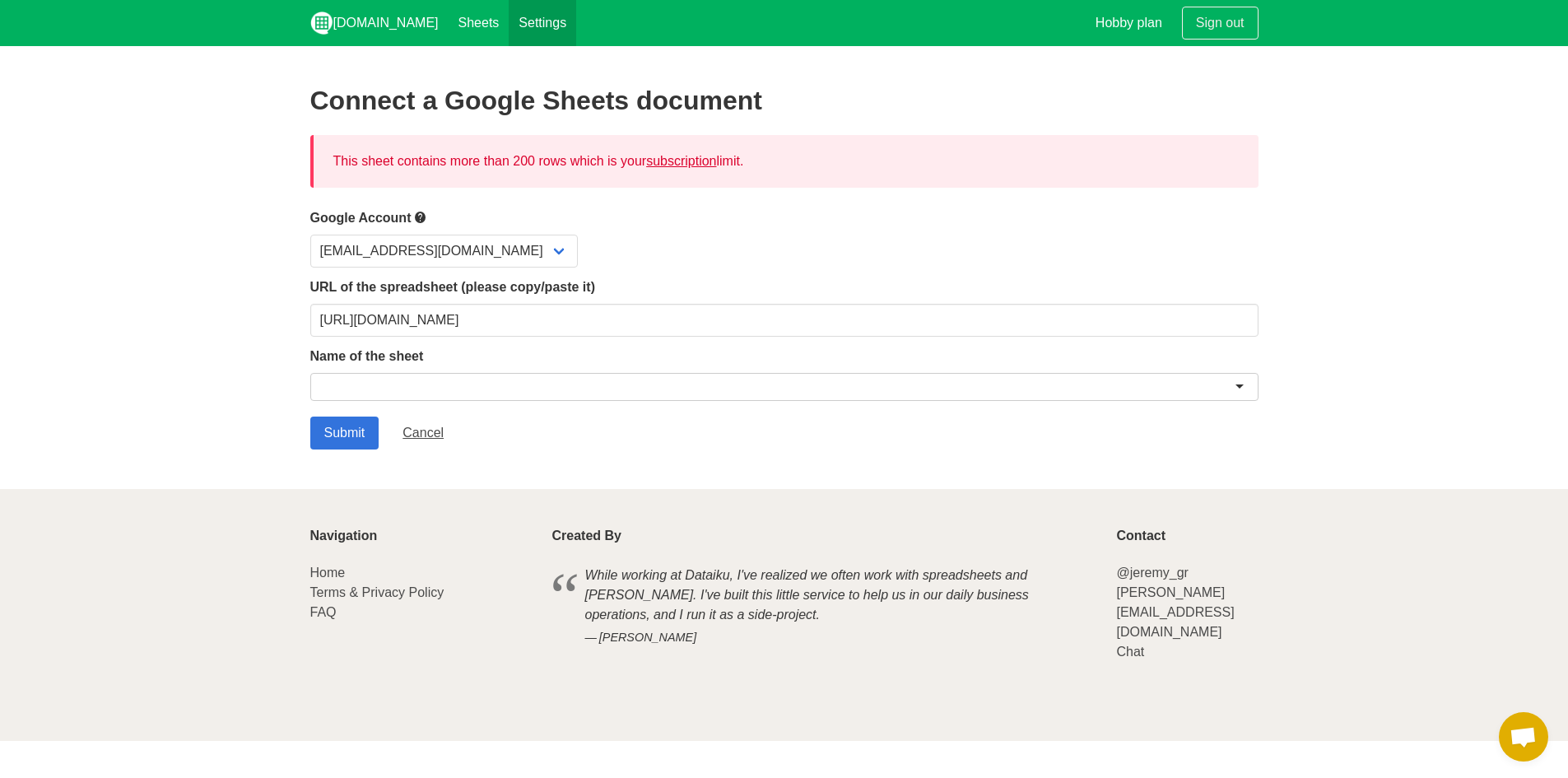
click at [522, 20] on link "Settings" at bounding box center [542, 23] width 67 height 47
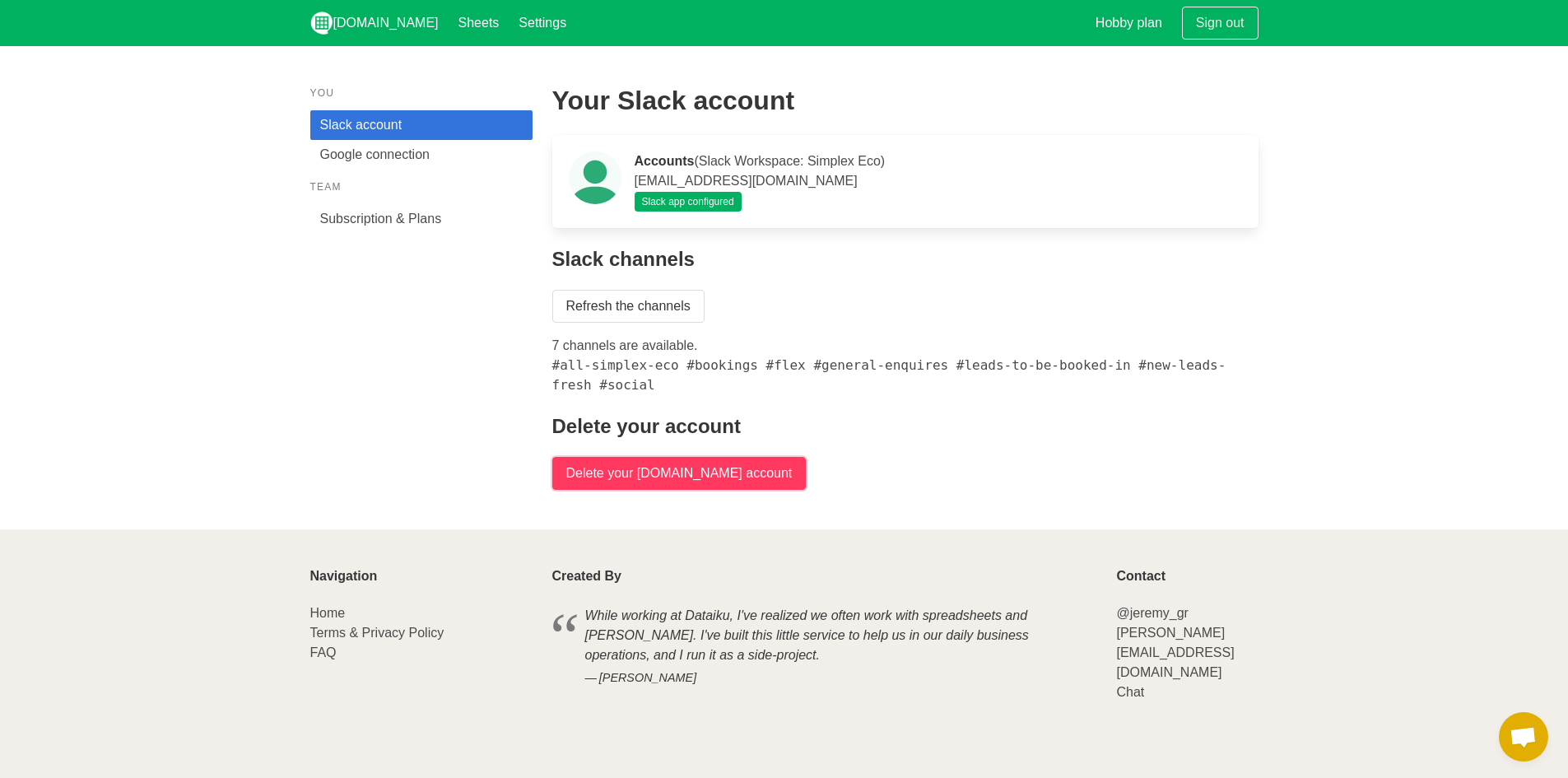
click at [691, 474] on input "Delete your [DOMAIN_NAME] account" at bounding box center [679, 473] width 254 height 33
